Goal: Task Accomplishment & Management: Manage account settings

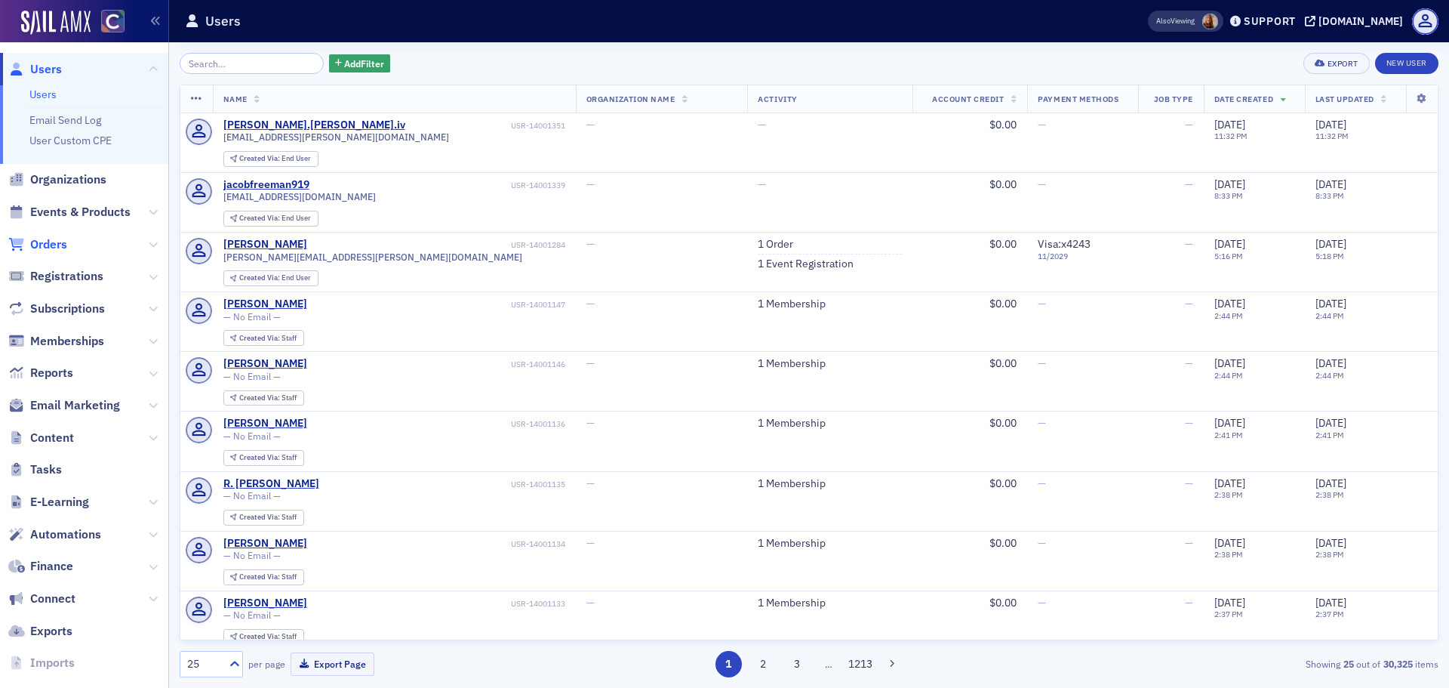
click at [54, 242] on span "Orders" at bounding box center [48, 244] width 37 height 17
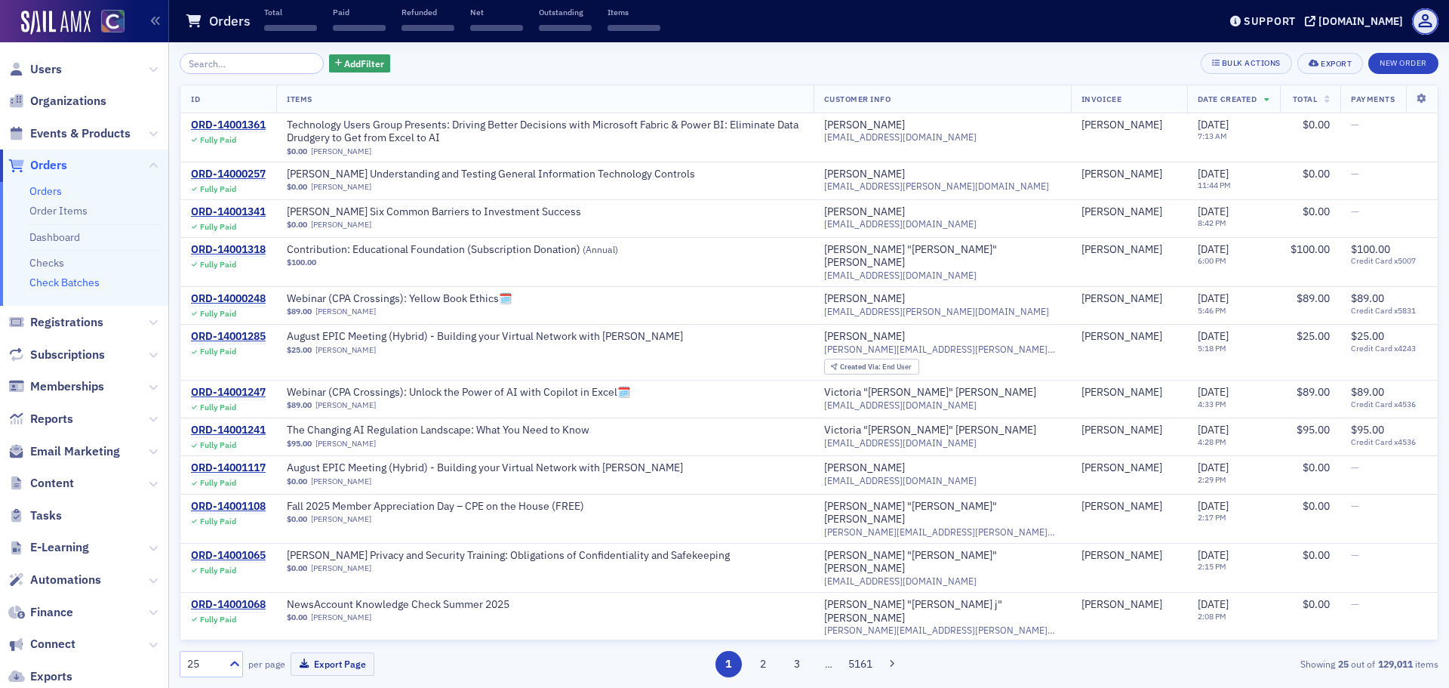
click at [74, 288] on link "Check Batches" at bounding box center [64, 283] width 70 height 14
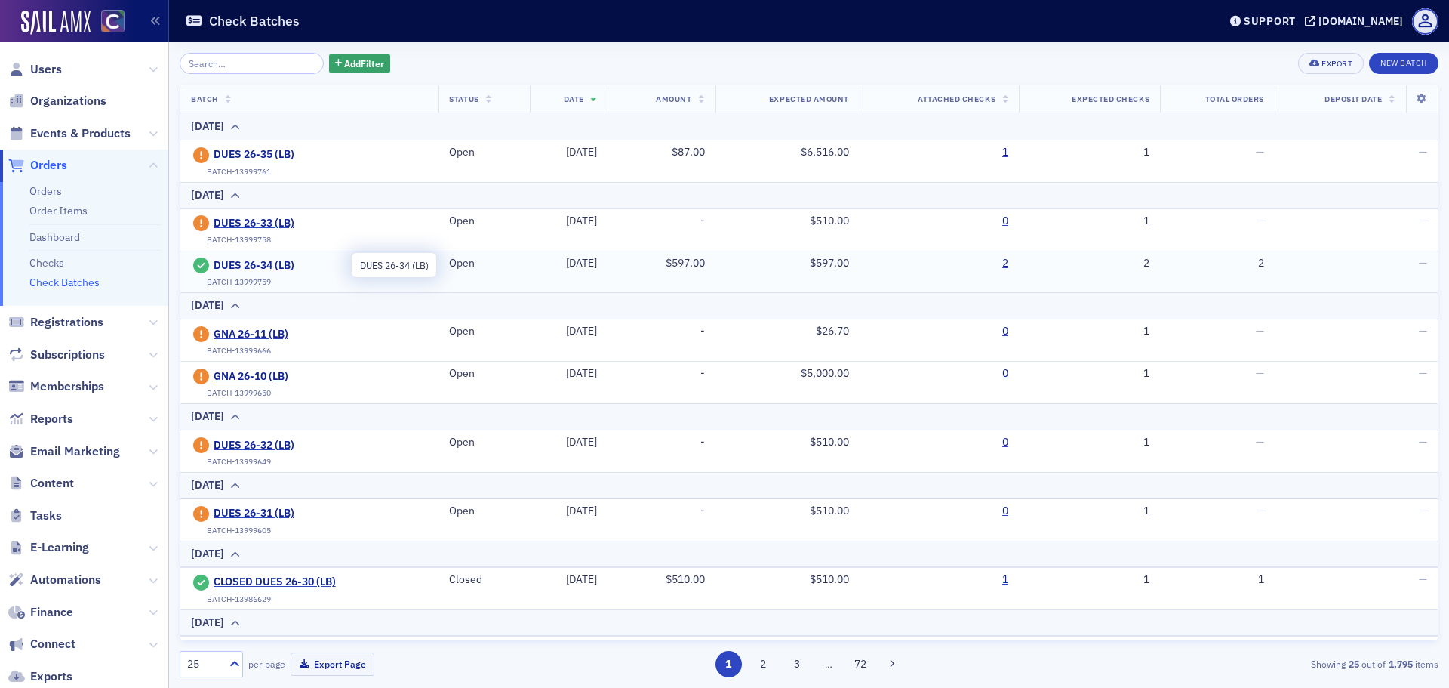
click at [273, 265] on span "DUES 26-34 (LB)" at bounding box center [282, 266] width 137 height 14
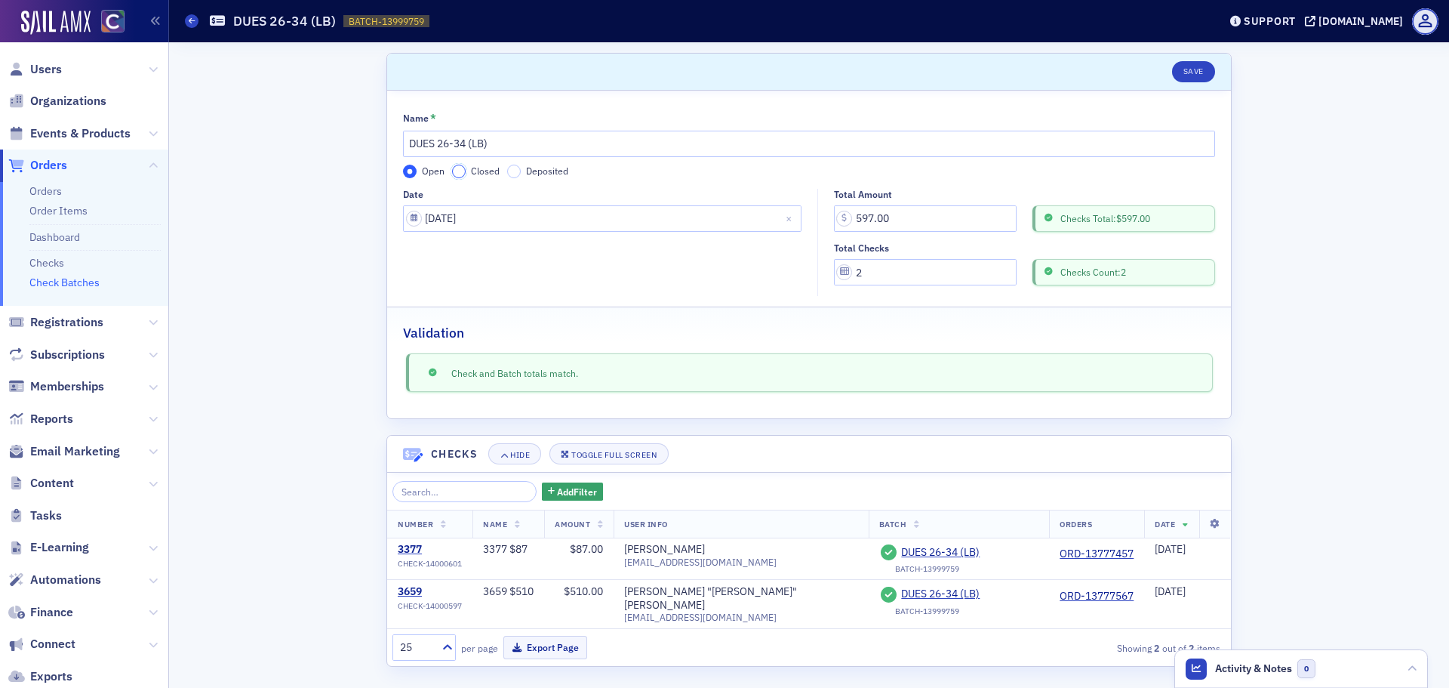
click at [456, 172] on input "Closed" at bounding box center [459, 172] width 14 height 14
click at [1196, 75] on button "Save" at bounding box center [1193, 71] width 43 height 21
click at [1207, 75] on button "Save" at bounding box center [1193, 71] width 43 height 21
click at [195, 22] on icon at bounding box center [192, 20] width 6 height 7
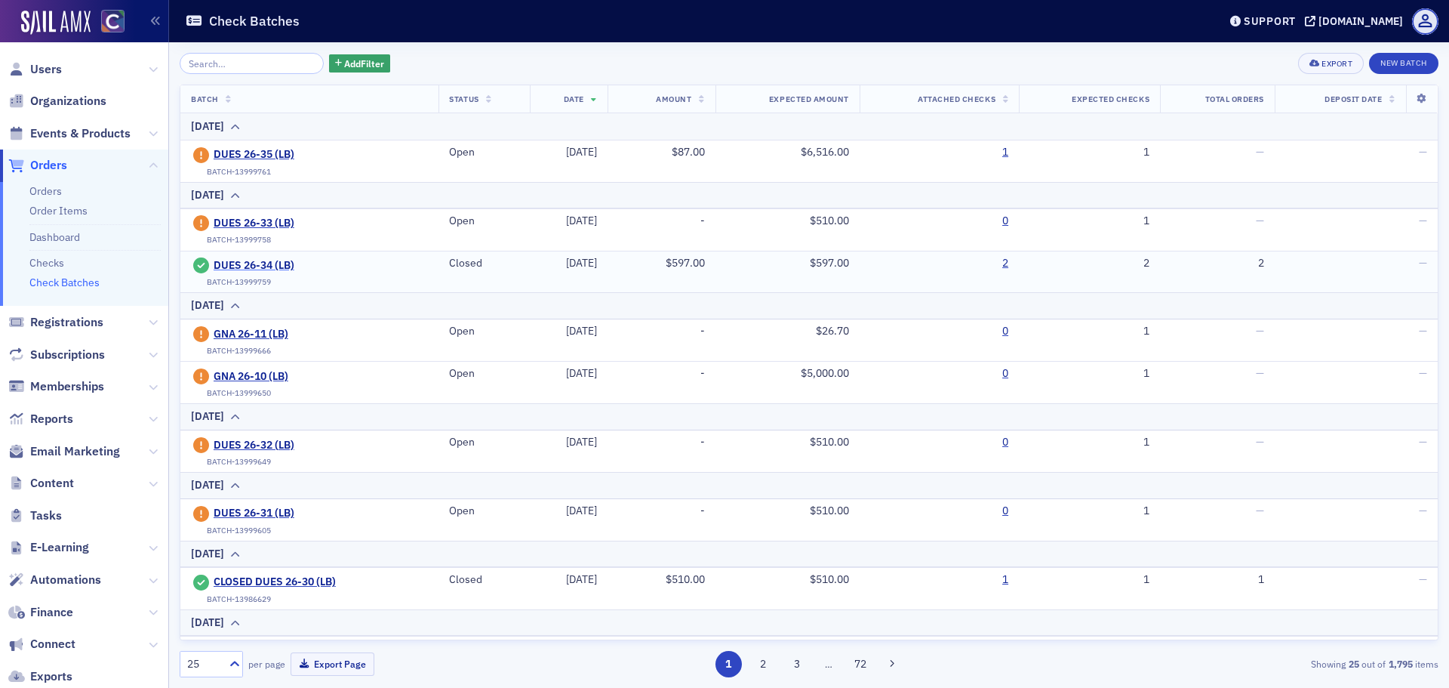
click at [245, 268] on span "DUES 26-34 (LB)" at bounding box center [282, 266] width 137 height 14
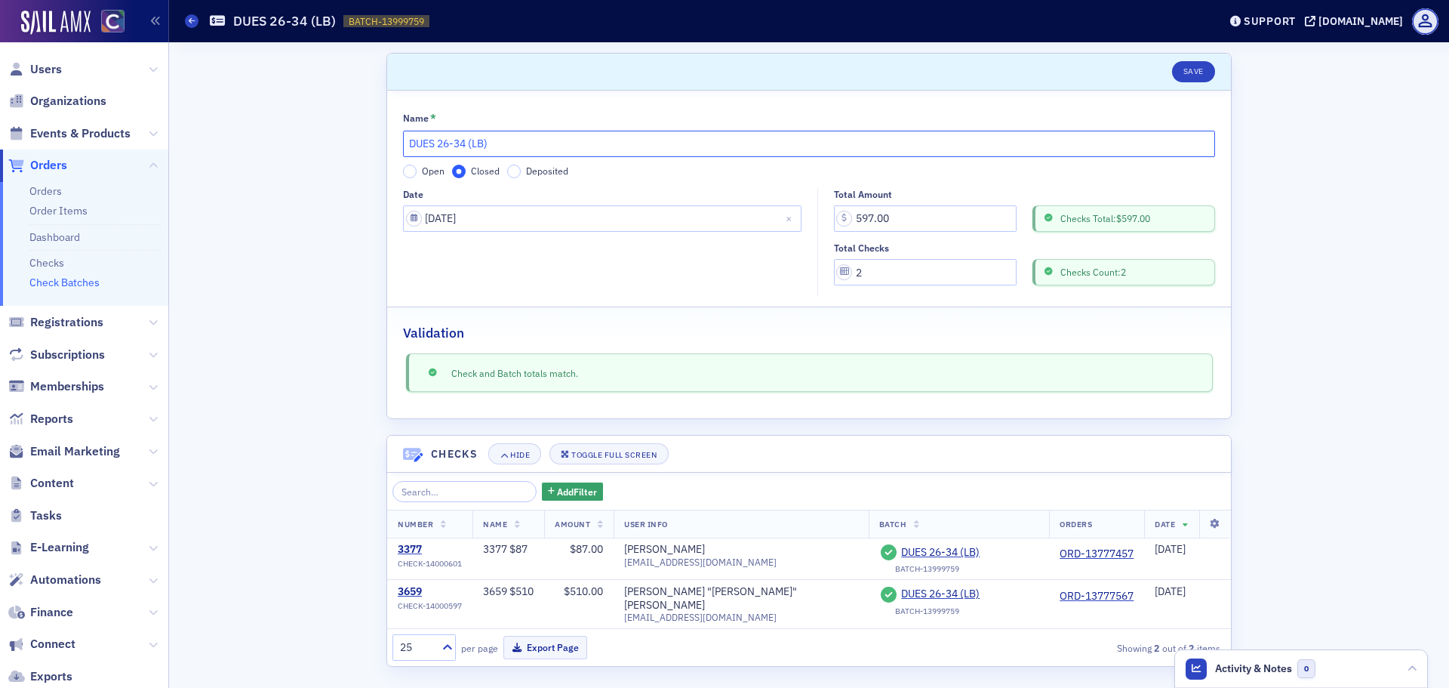
click at [409, 135] on input "DUES 26-34 (LB)" at bounding box center [809, 144] width 812 height 26
type input "CLOSED DUES 26-34 (LB)"
click at [1193, 66] on button "Save" at bounding box center [1193, 71] width 43 height 21
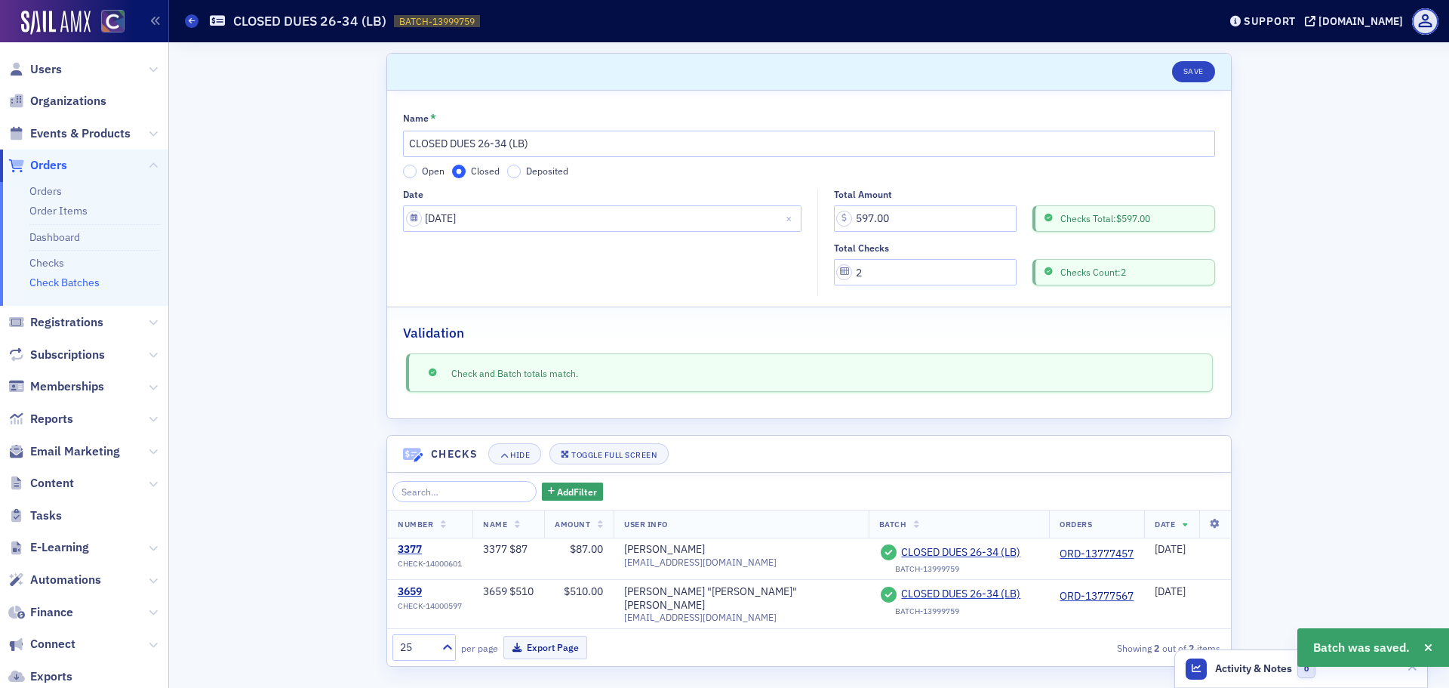
click at [198, 13] on div "Check Batches CLOSED DUES 26-34 (LB) BATCH-13999759 13999759" at bounding box center [690, 21] width 1011 height 29
click at [190, 18] on icon at bounding box center [192, 20] width 6 height 7
